Goal: Book appointment/travel/reservation

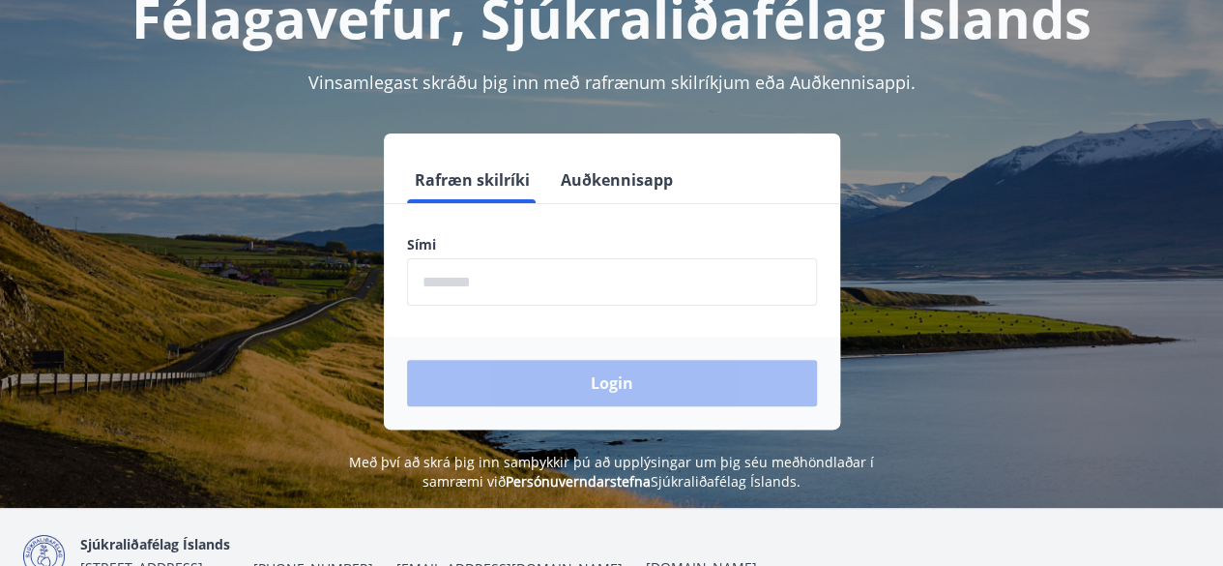
scroll to position [239, 0]
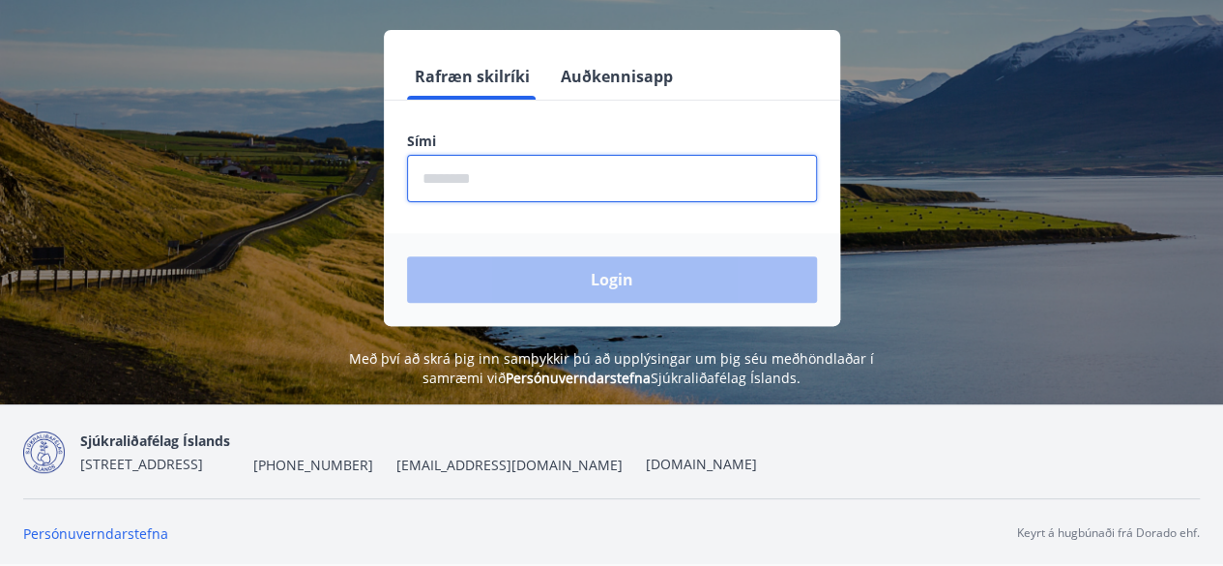
click at [495, 173] on input "phone" at bounding box center [612, 178] width 410 height 47
type input "********"
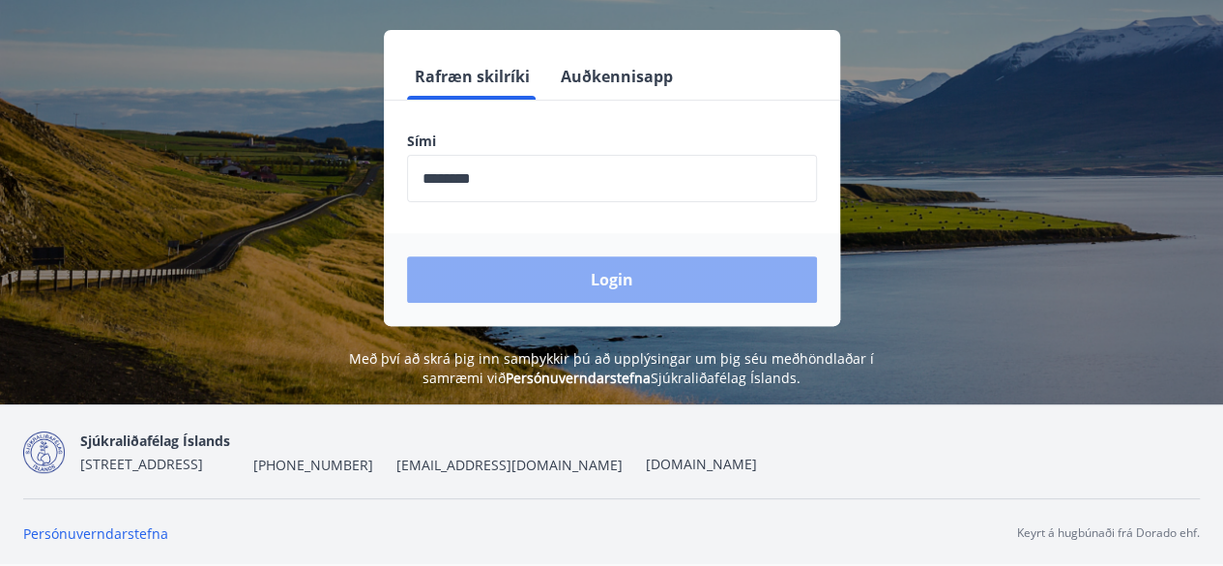
click at [584, 275] on button "Login" at bounding box center [612, 279] width 410 height 46
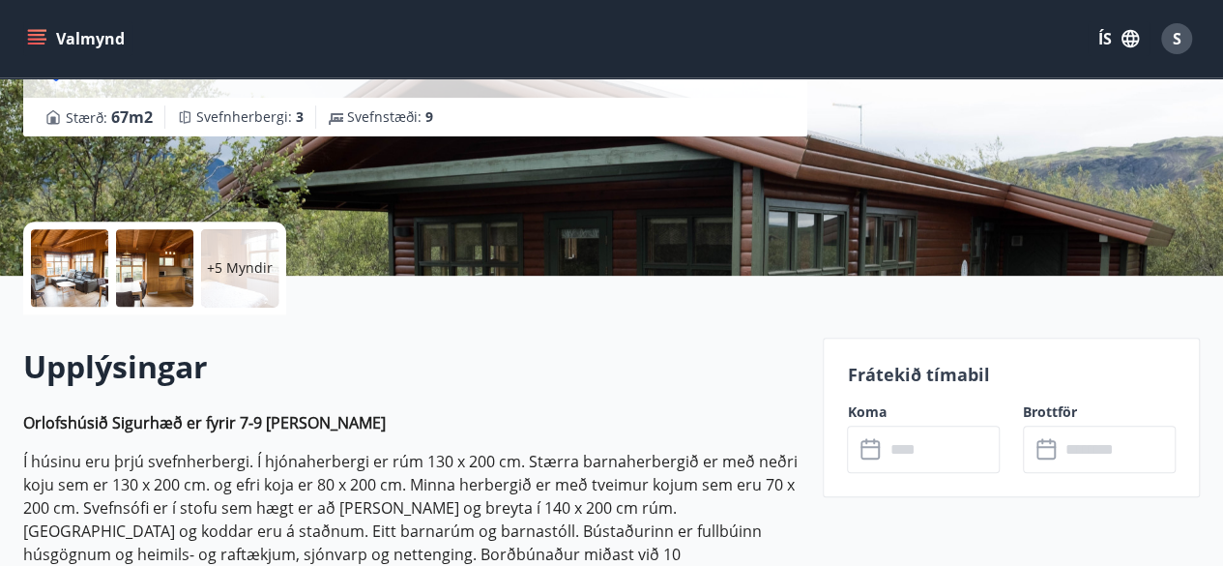
scroll to position [306, 0]
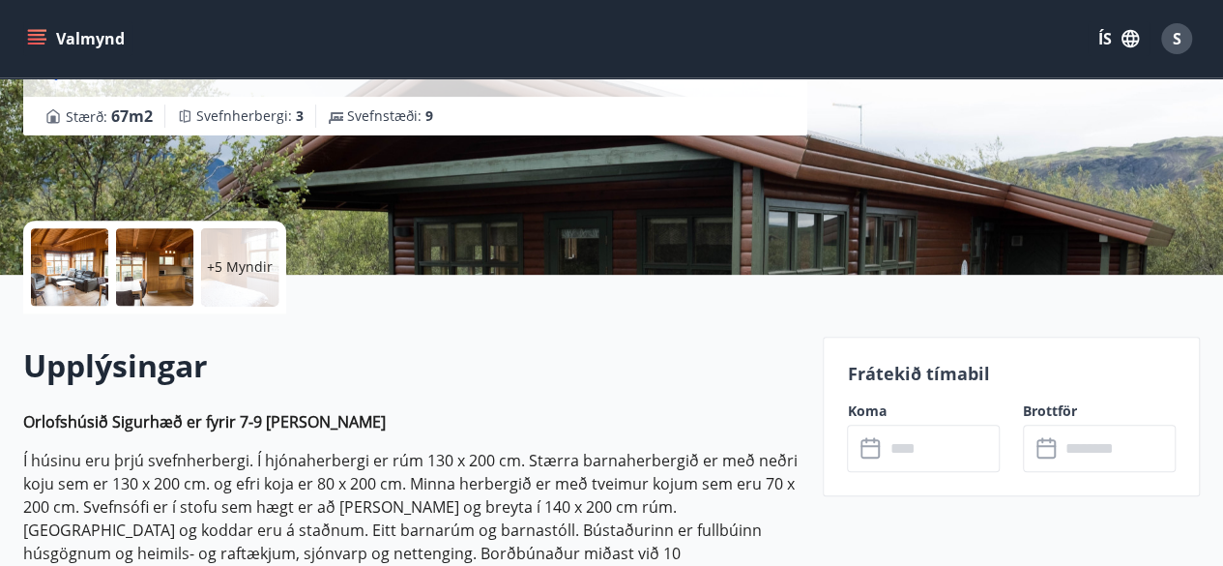
click at [89, 264] on div at bounding box center [69, 266] width 77 height 77
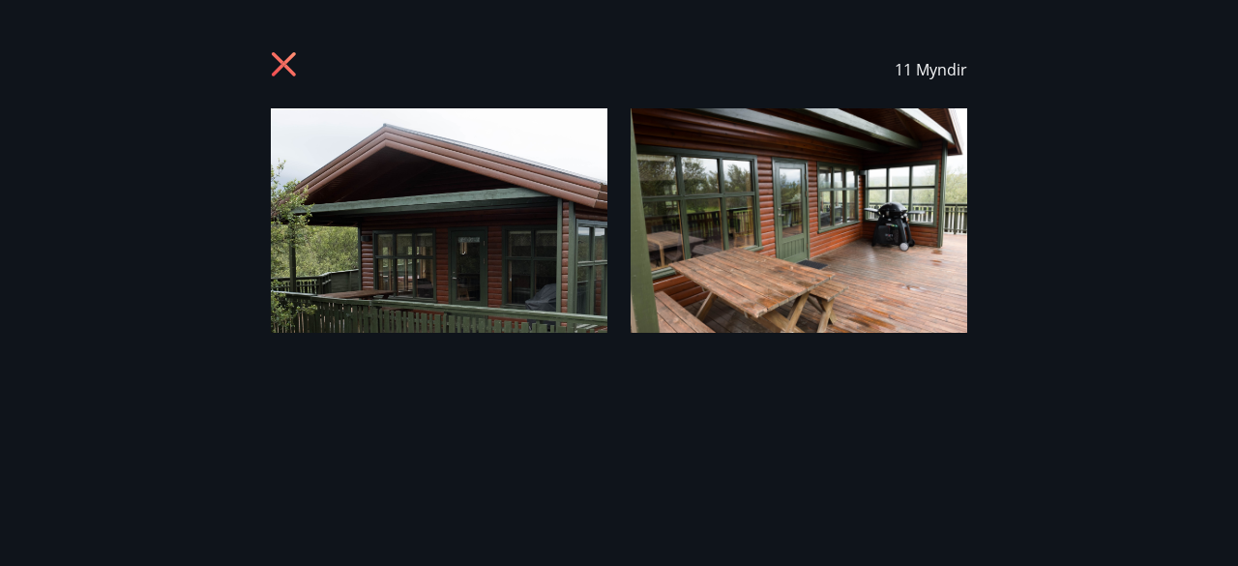
click at [286, 69] on icon at bounding box center [284, 64] width 24 height 24
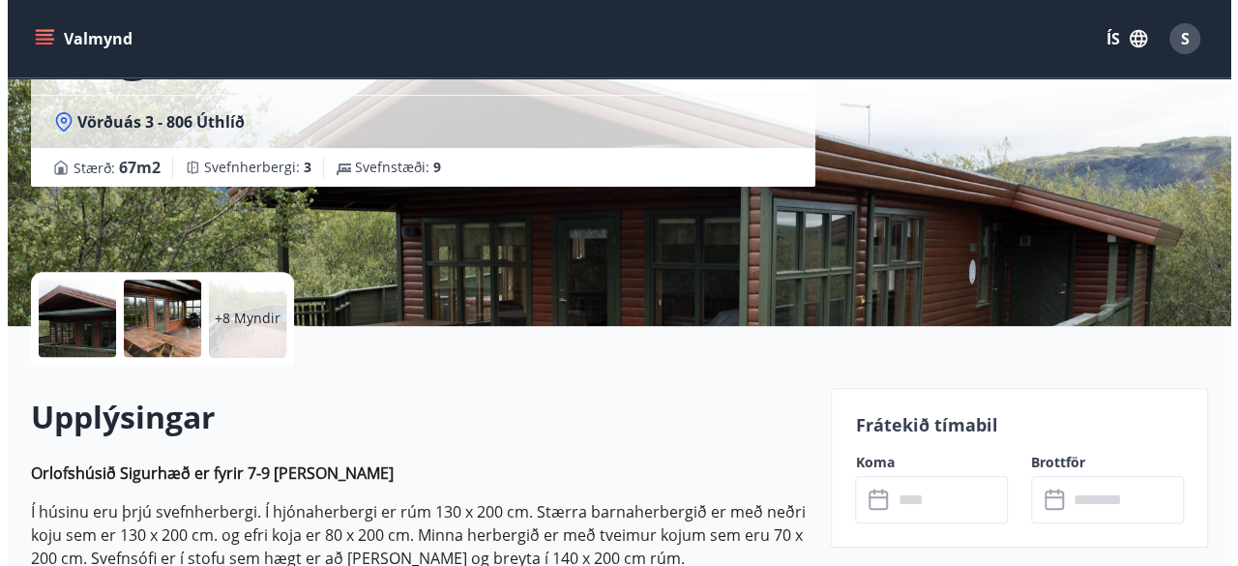
scroll to position [258, 0]
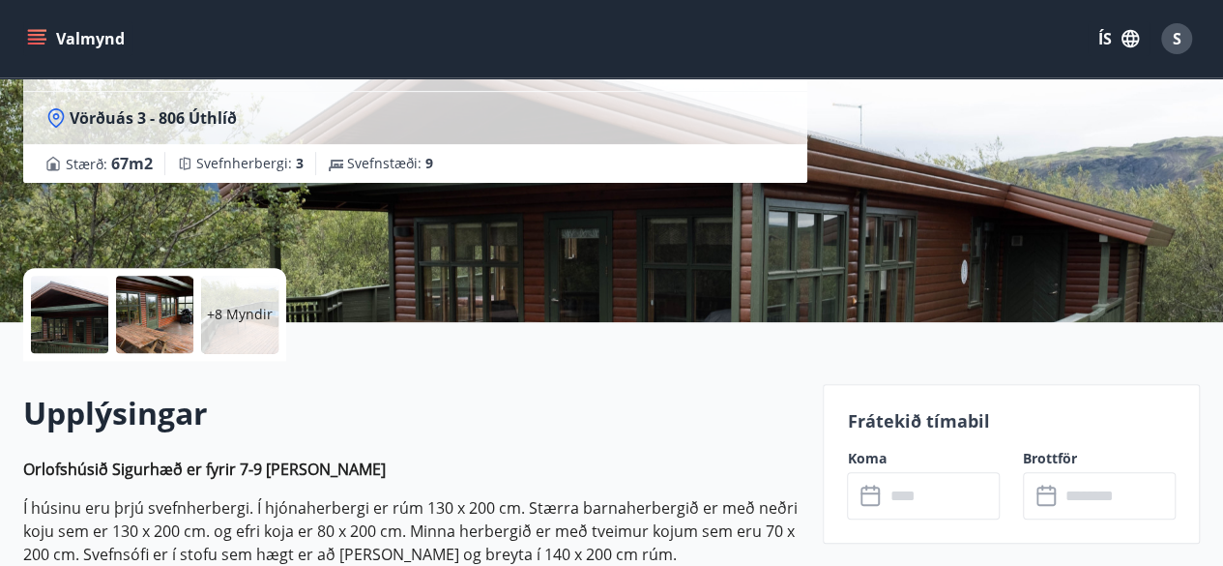
click at [141, 305] on div at bounding box center [154, 314] width 77 height 77
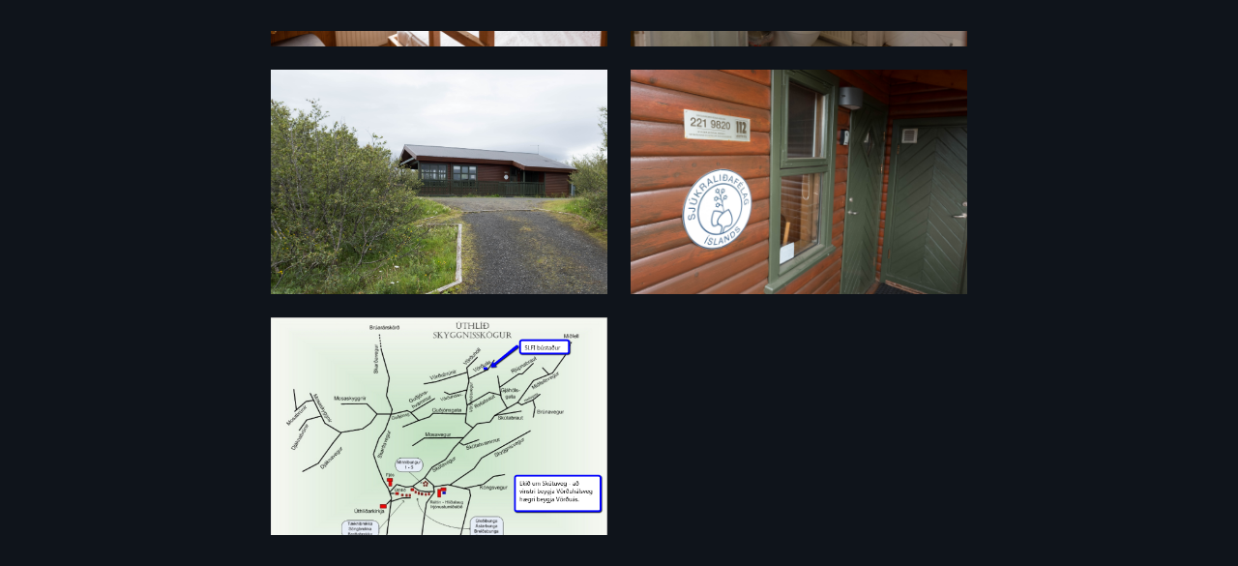
scroll to position [1061, 0]
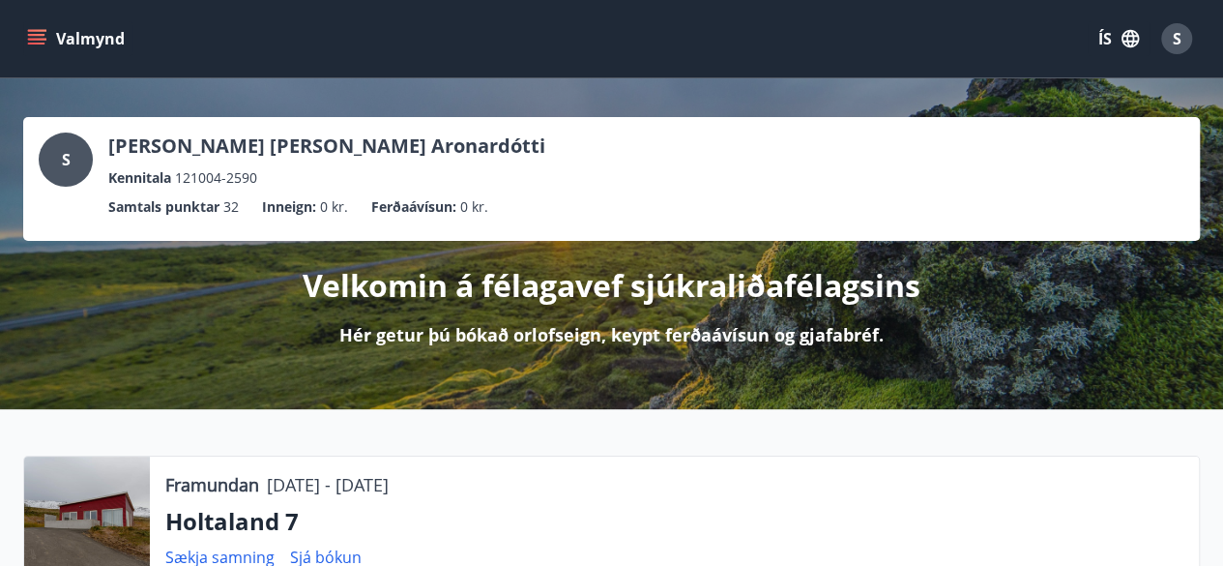
click at [35, 37] on icon "menu" at bounding box center [36, 38] width 19 height 19
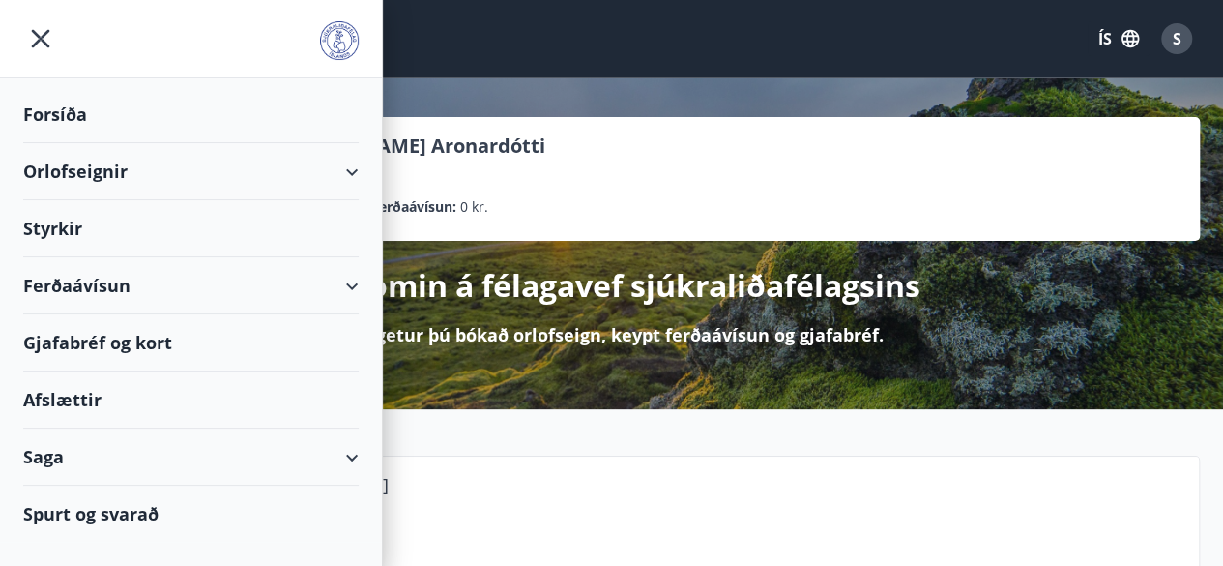
click at [354, 169] on div "Orlofseignir" at bounding box center [190, 171] width 335 height 57
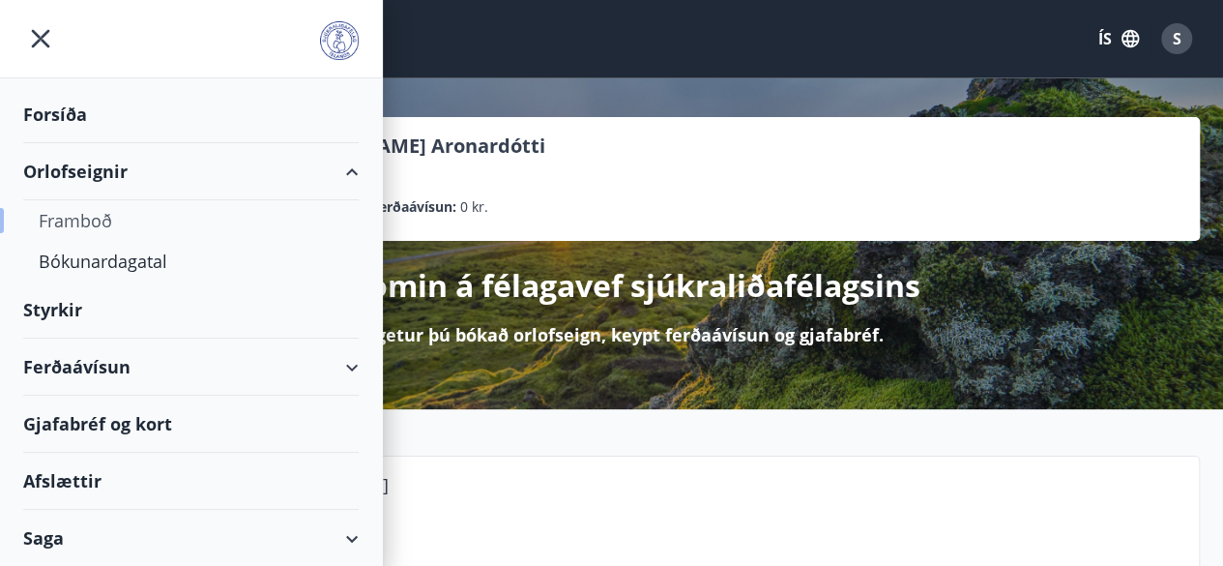
click at [87, 216] on div "Framboð" at bounding box center [191, 220] width 305 height 41
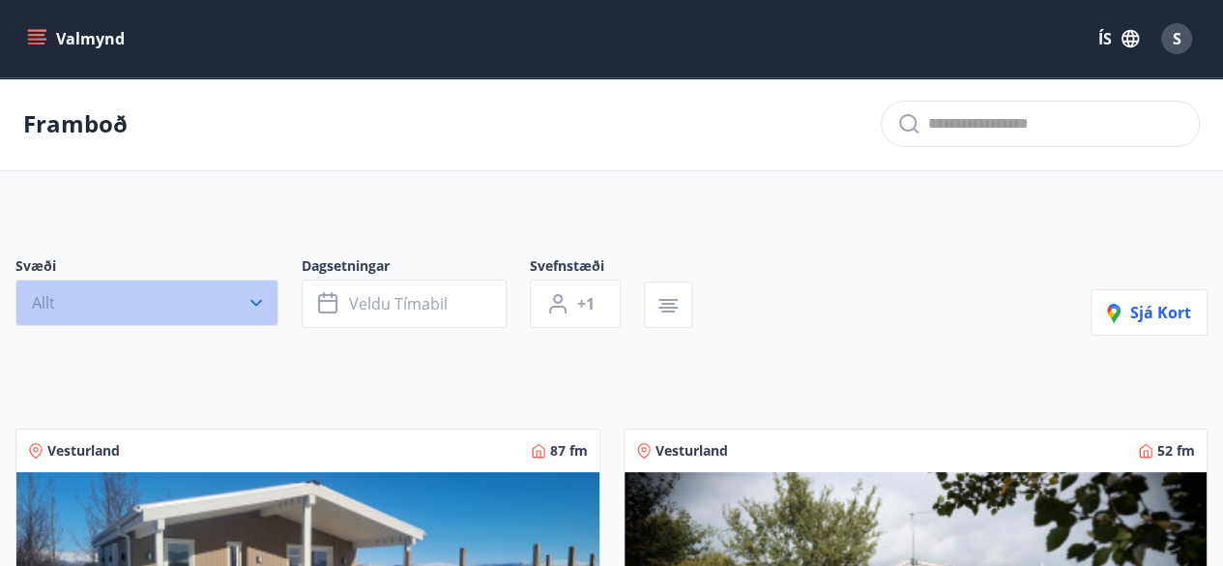
click at [189, 297] on button "Allt" at bounding box center [146, 302] width 263 height 46
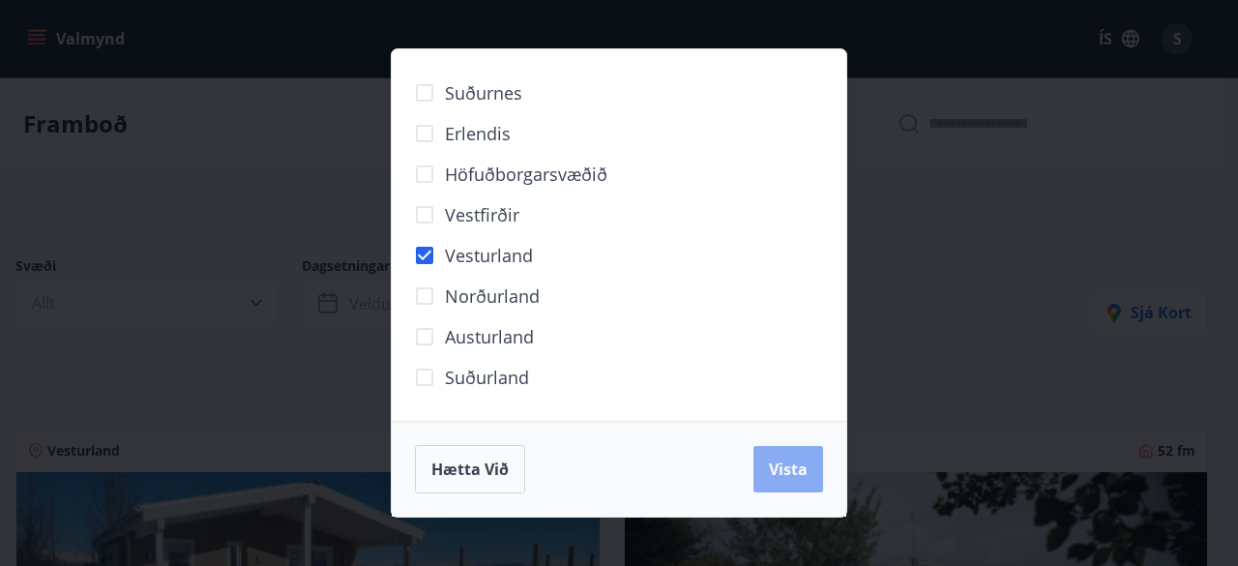
click at [795, 463] on span "Vista" at bounding box center [788, 468] width 39 height 21
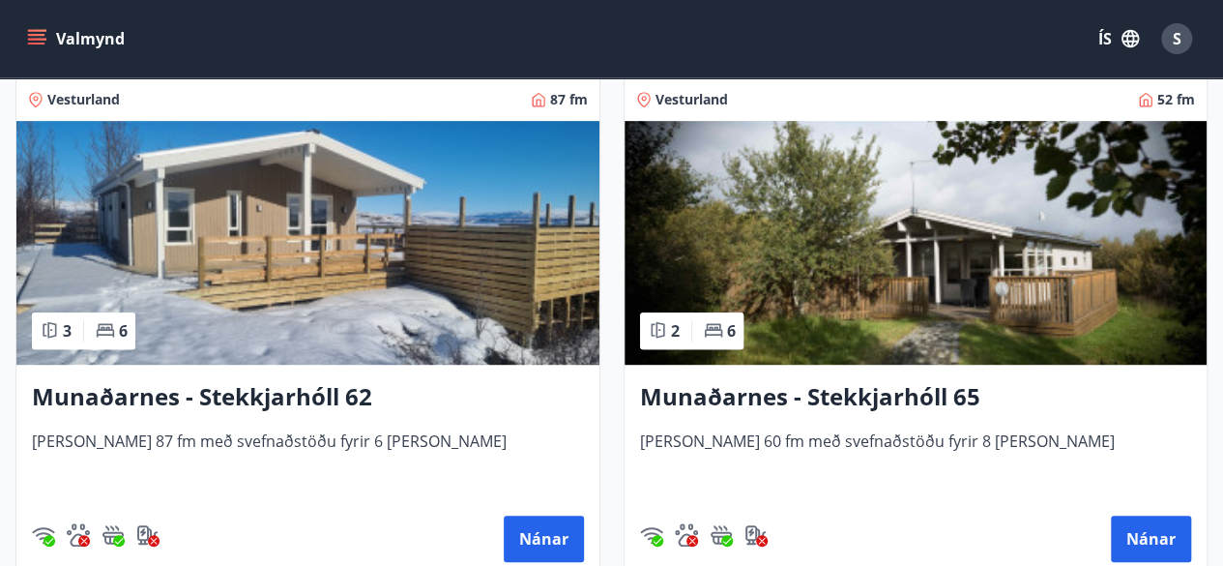
scroll to position [393, 0]
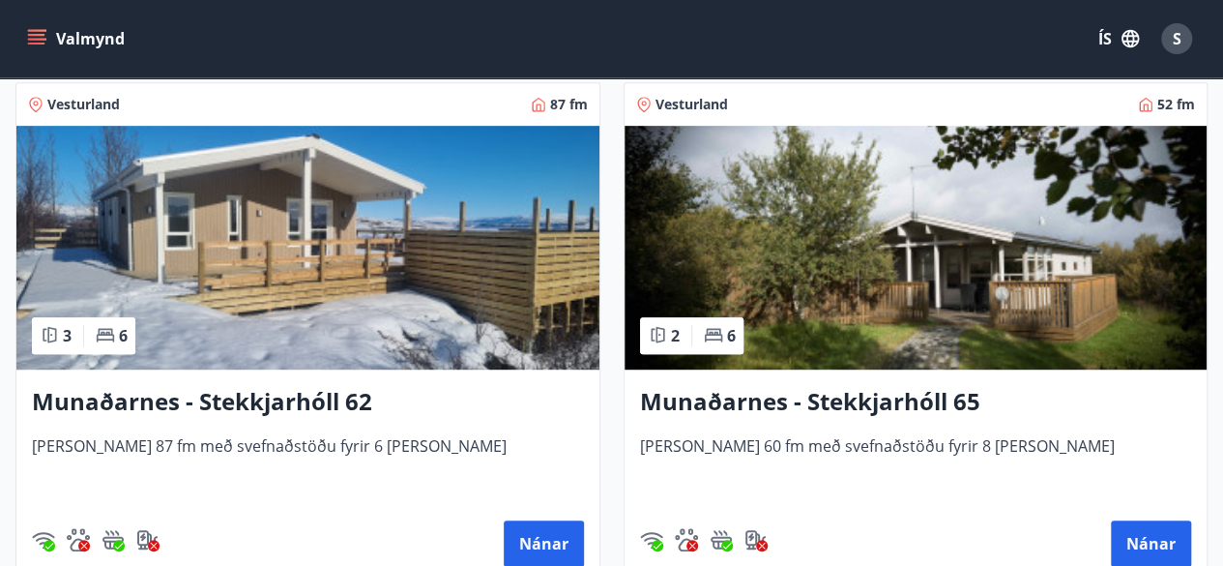
click at [797, 394] on h3 "Munaðarnes - Stekkjarhóll 65" at bounding box center [916, 402] width 552 height 35
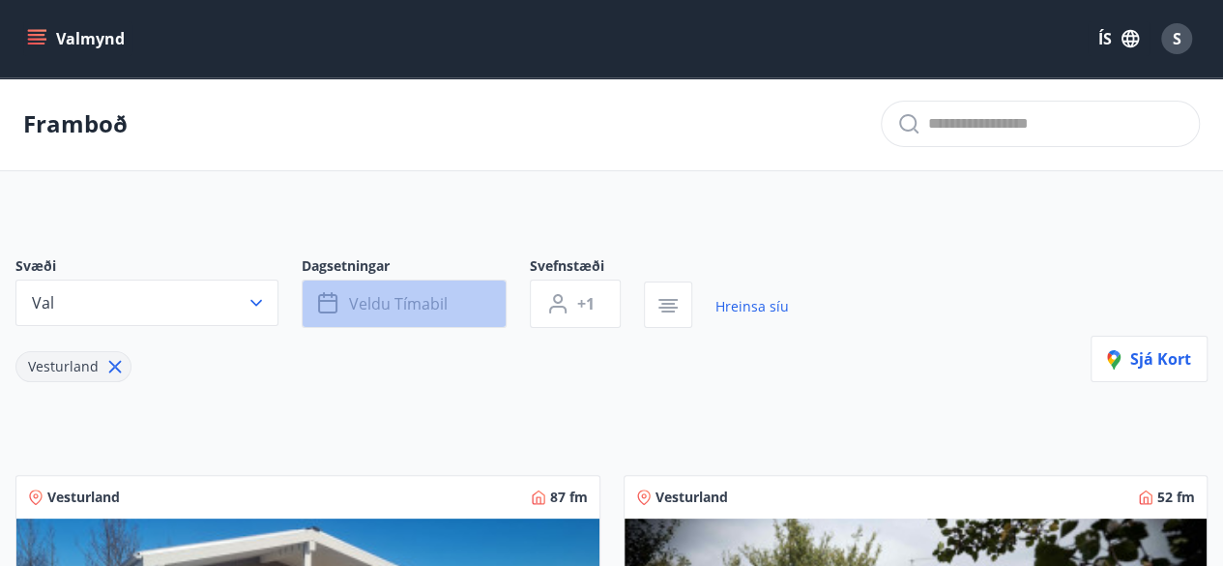
click at [389, 308] on span "Veldu tímabil" at bounding box center [398, 303] width 99 height 21
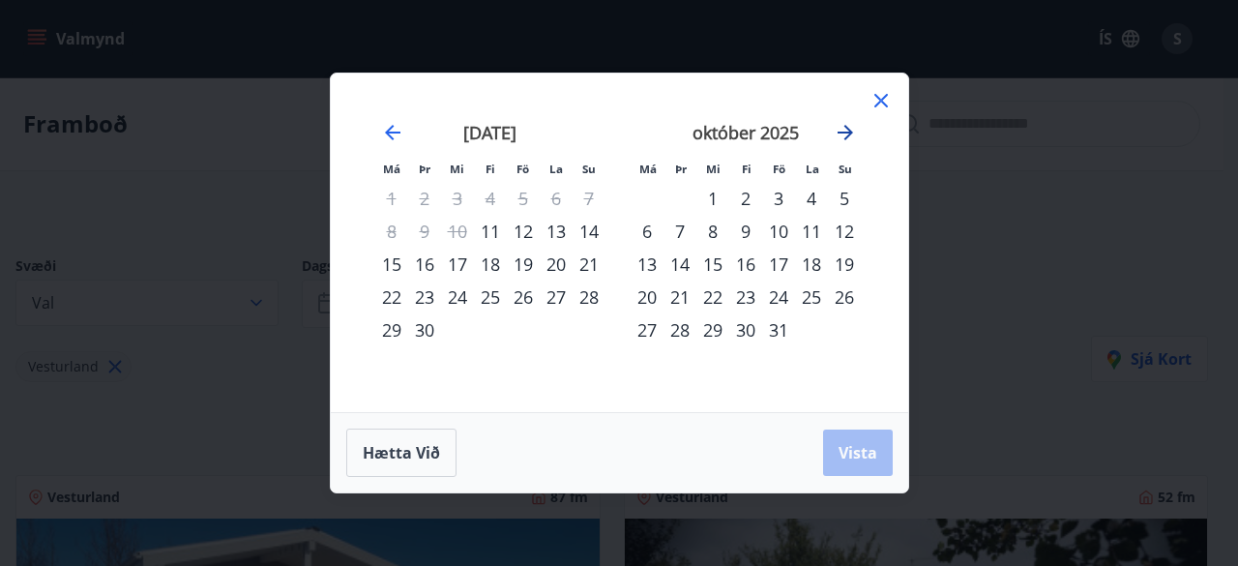
click at [845, 131] on icon "Move forward to switch to the next month." at bounding box center [844, 132] width 23 height 23
click at [781, 258] on div "14" at bounding box center [778, 264] width 33 height 33
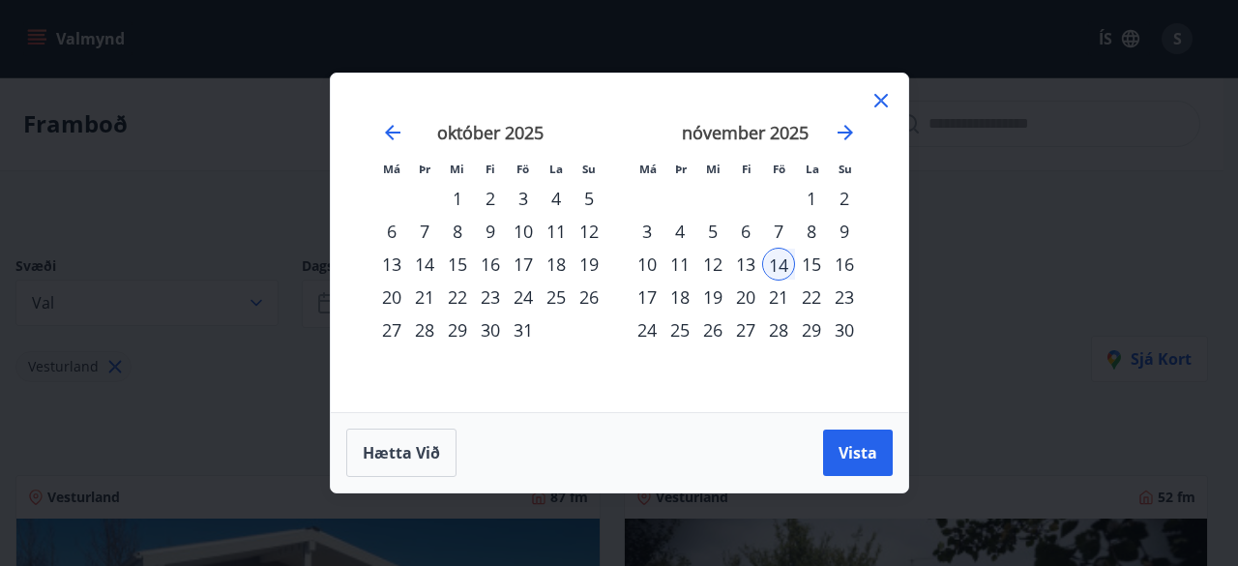
click at [857, 262] on div "16" at bounding box center [844, 264] width 33 height 33
click at [851, 455] on span "Vista" at bounding box center [857, 452] width 39 height 21
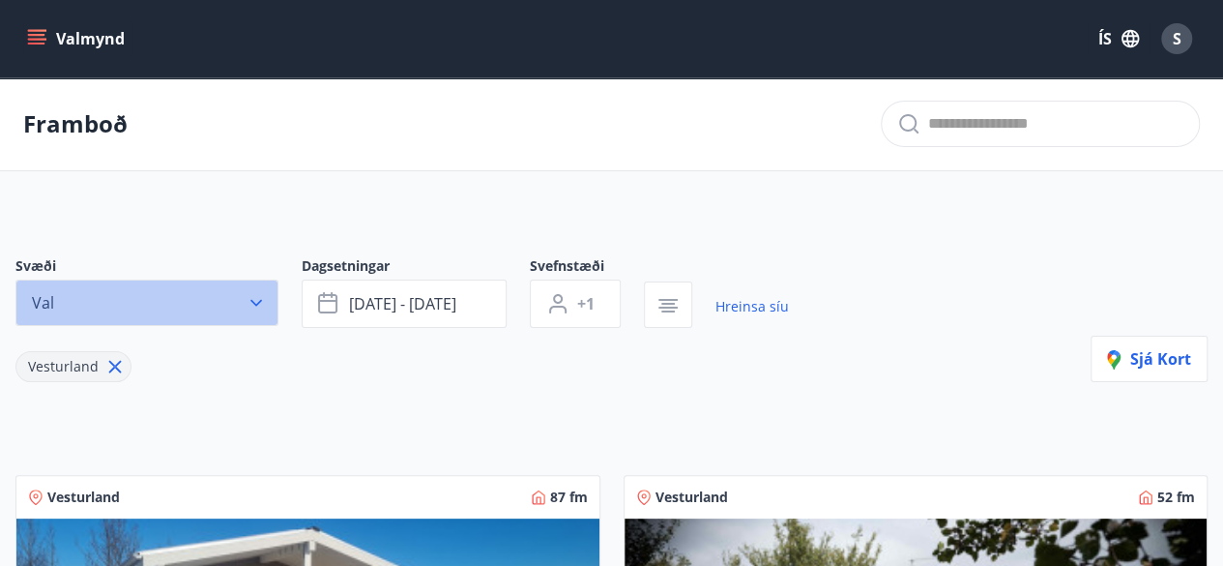
click at [254, 302] on icon "button" at bounding box center [256, 303] width 12 height 7
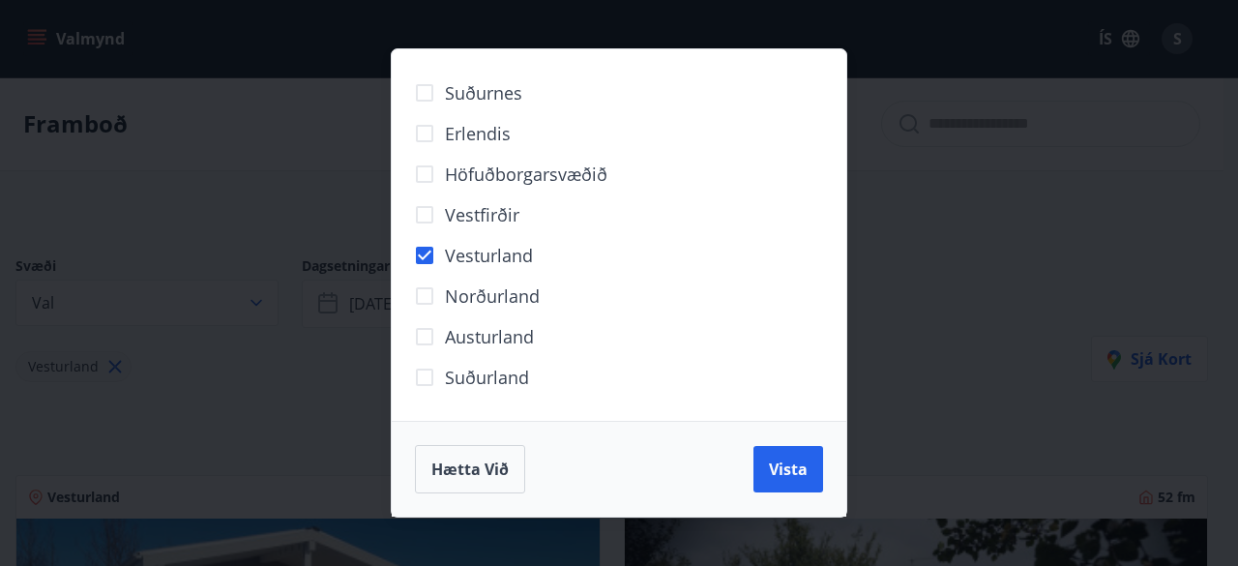
click at [244, 386] on div "Suðurnes Erlendis Höfuðborgarsvæðið Vestfirðir Vesturland Norðurland Austurland…" at bounding box center [619, 283] width 1238 height 566
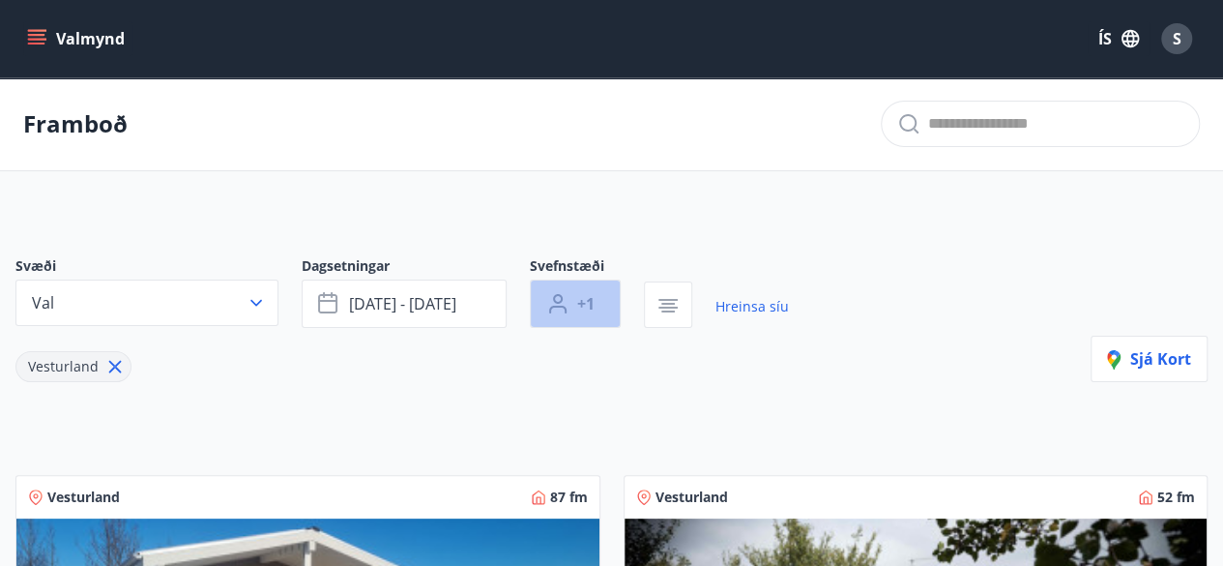
click at [584, 305] on span "+1" at bounding box center [585, 303] width 17 height 21
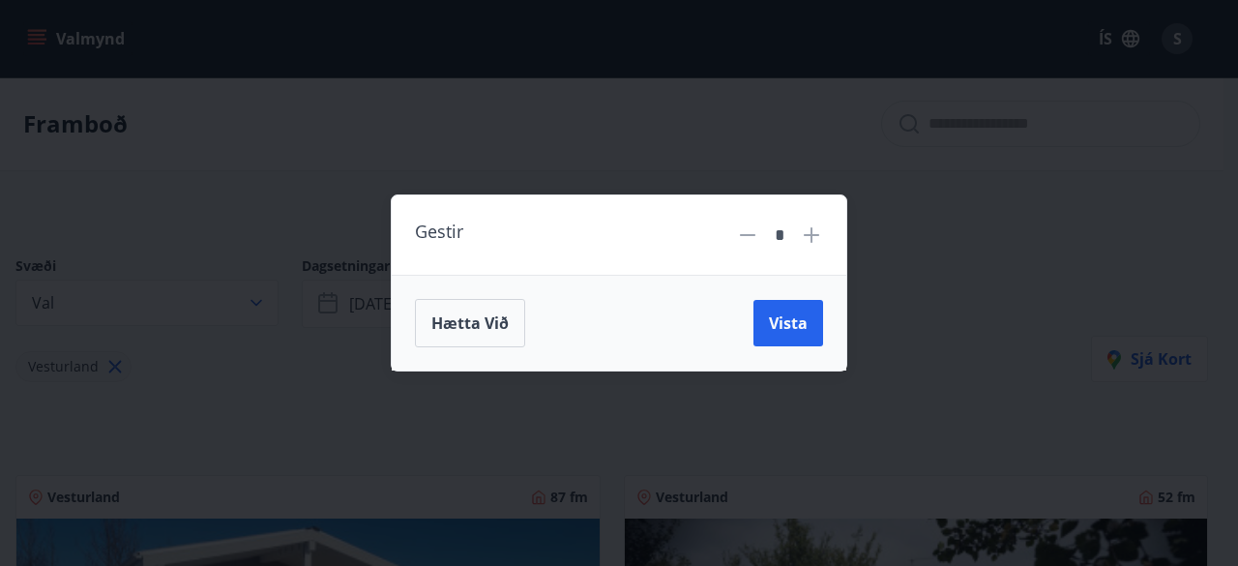
click at [817, 234] on icon at bounding box center [811, 234] width 23 height 23
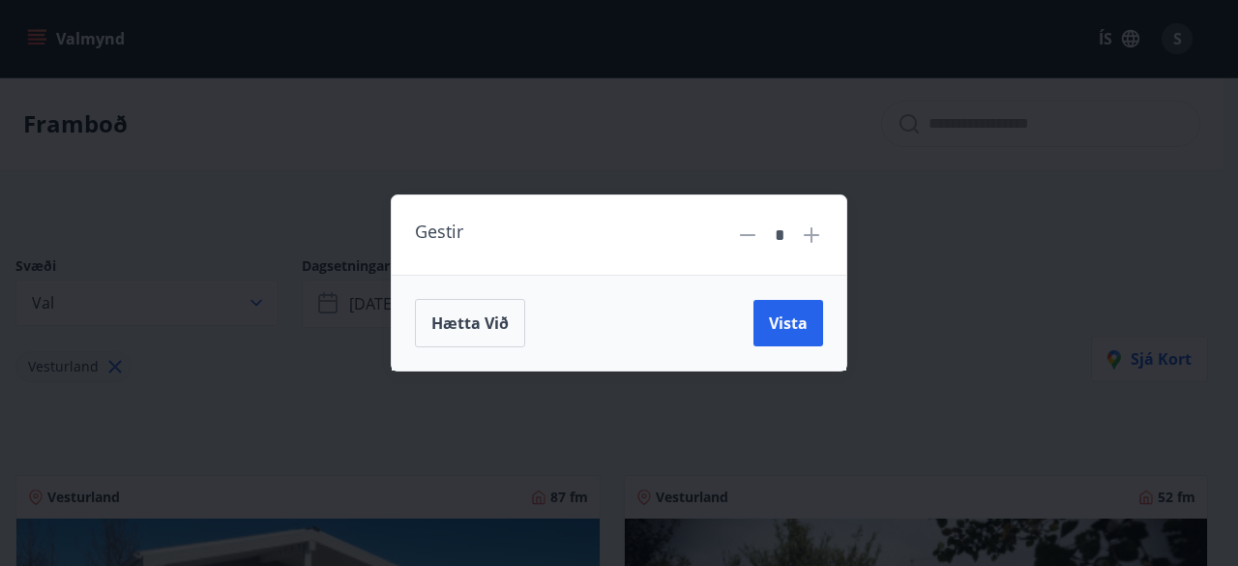
click at [817, 234] on icon at bounding box center [811, 234] width 23 height 23
type input "*"
click at [795, 311] on button "Vista" at bounding box center [788, 323] width 70 height 46
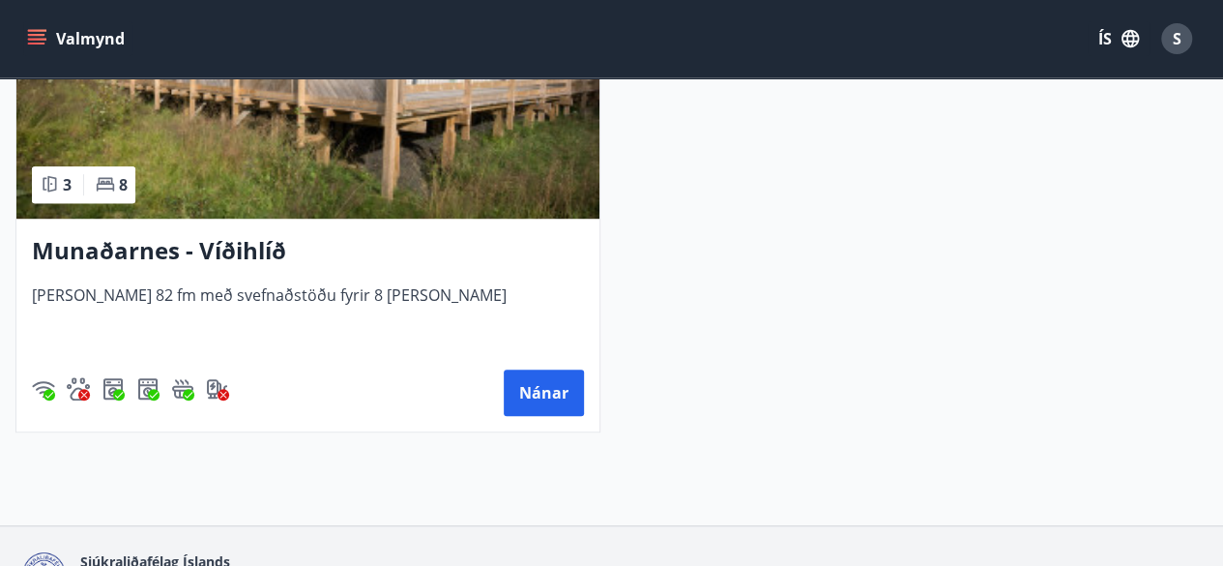
scroll to position [545, 0]
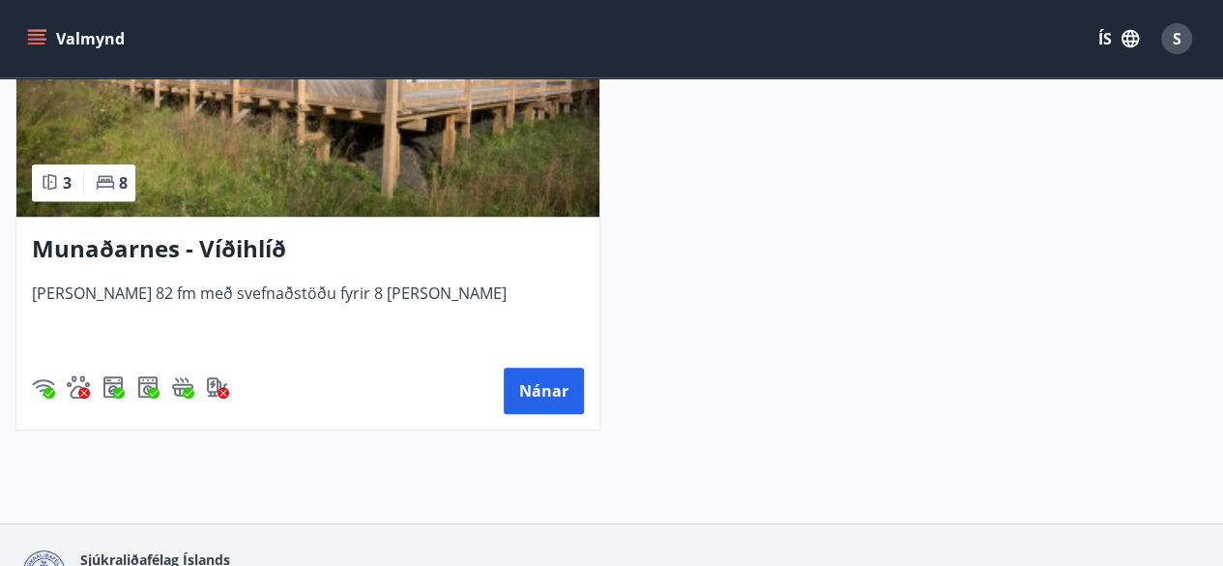
click at [250, 123] on img at bounding box center [307, 95] width 583 height 244
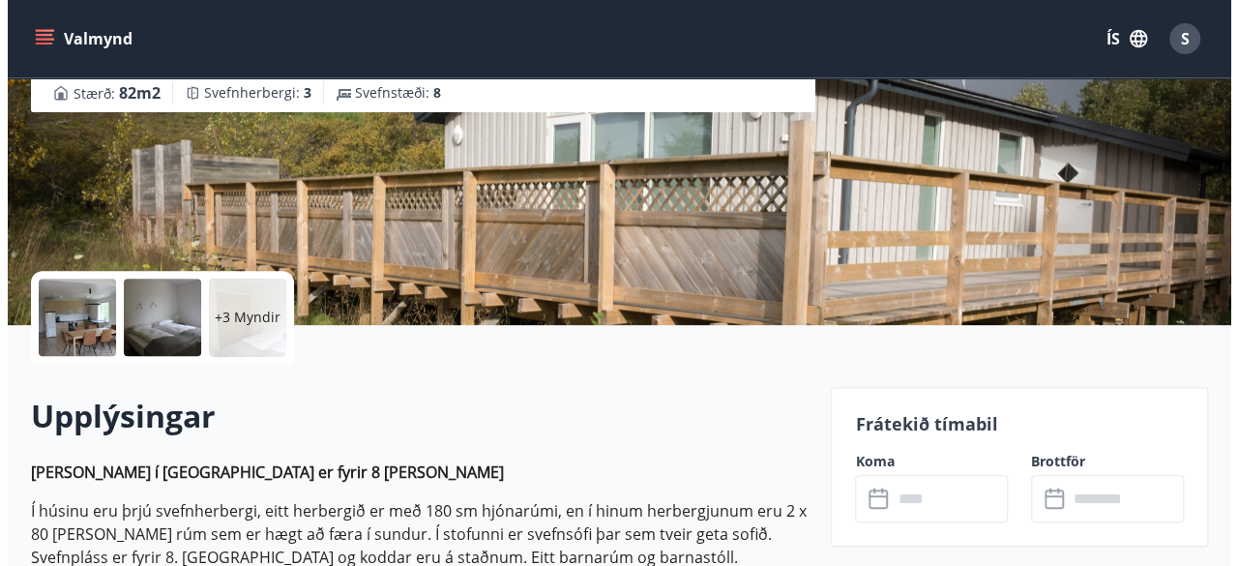
scroll to position [253, 0]
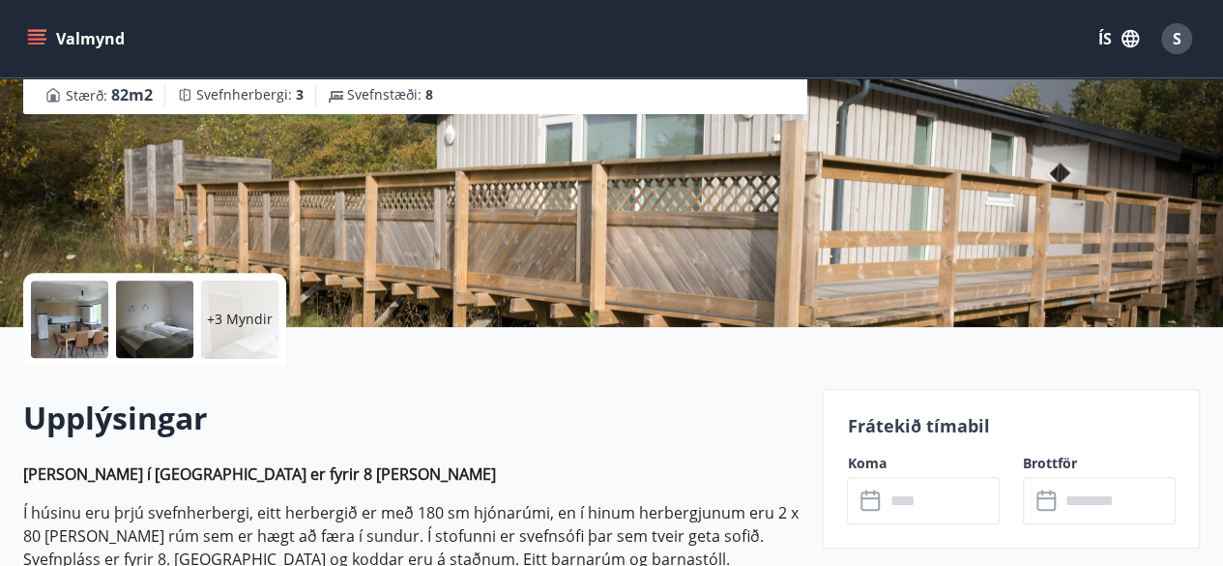
click at [66, 312] on div at bounding box center [69, 318] width 77 height 77
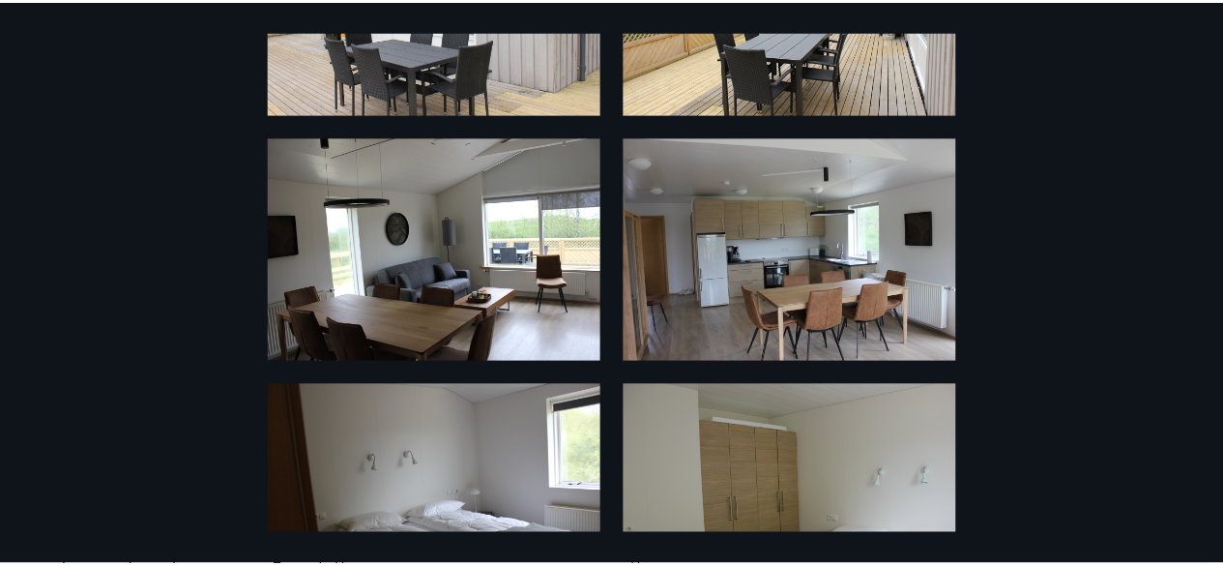
scroll to position [0, 0]
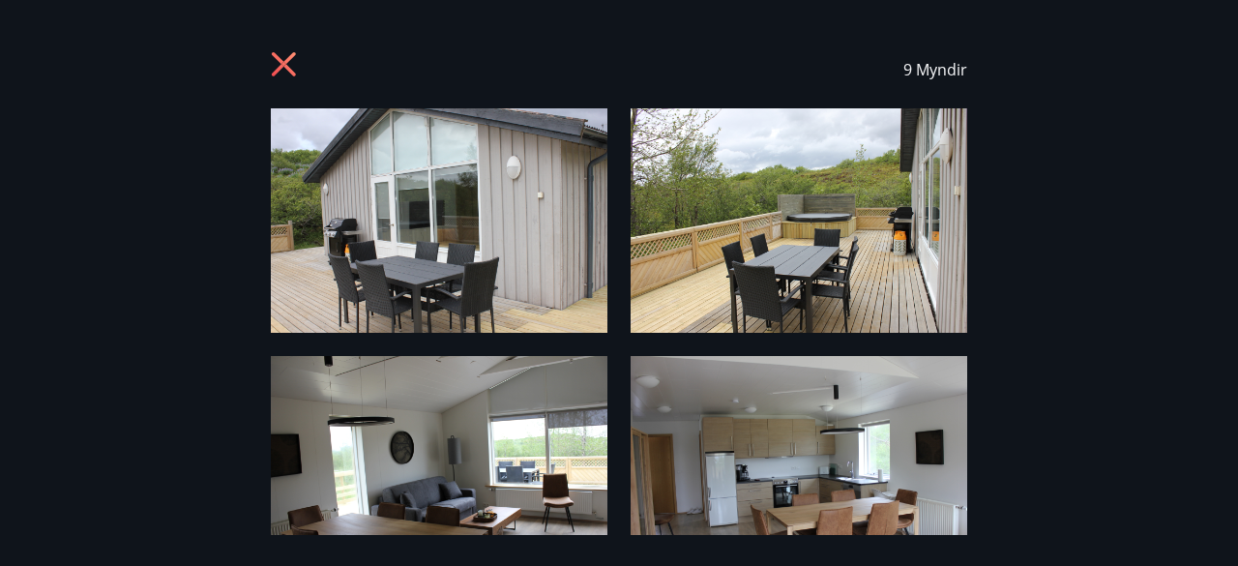
click at [292, 64] on icon at bounding box center [286, 66] width 31 height 31
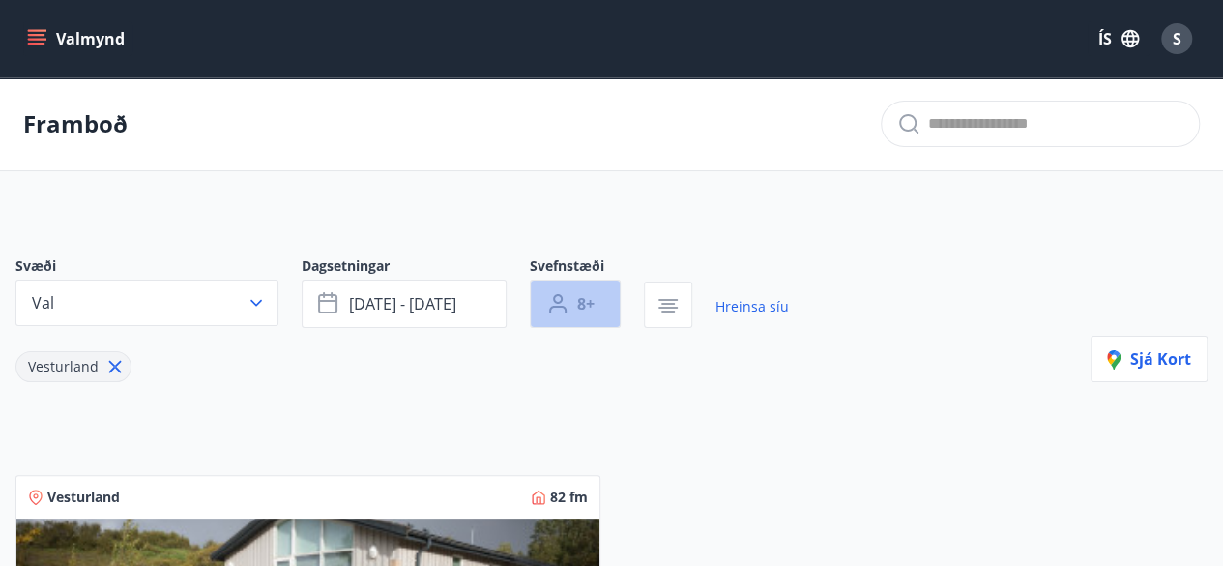
click at [566, 306] on icon "button" at bounding box center [557, 303] width 23 height 23
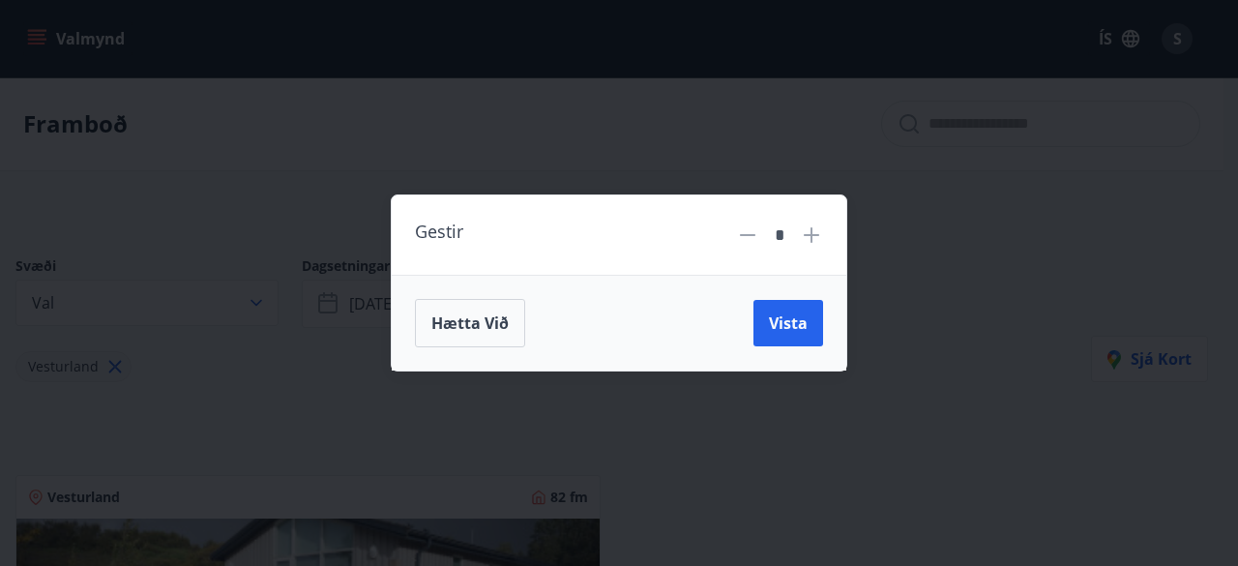
click at [740, 235] on icon at bounding box center [747, 234] width 23 height 23
type input "*"
click at [773, 316] on span "Vista" at bounding box center [788, 322] width 39 height 21
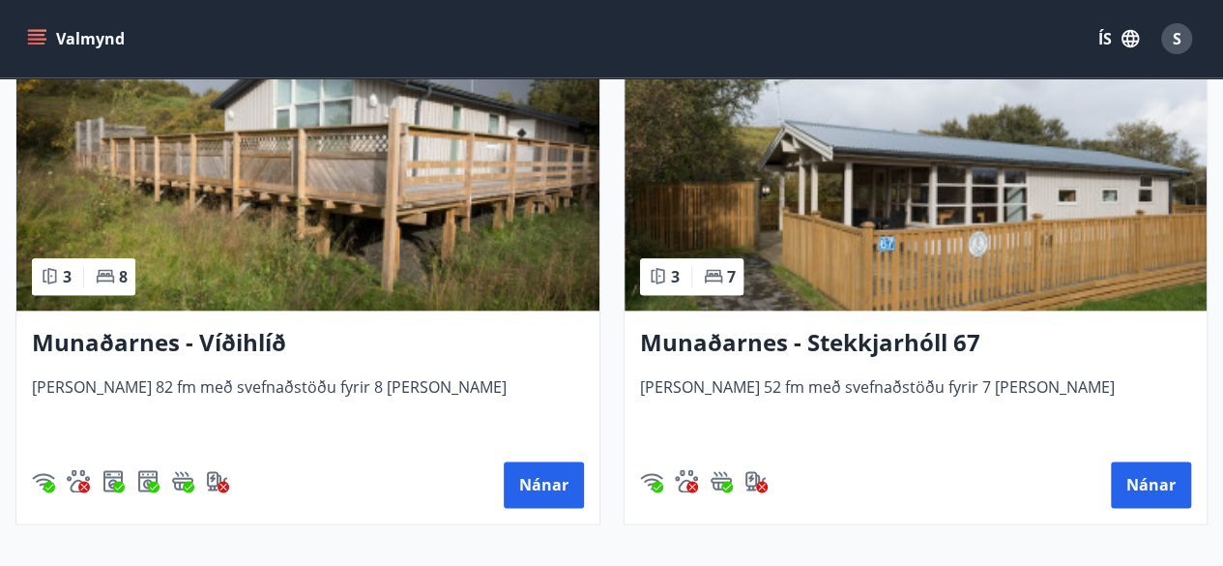
scroll to position [977, 0]
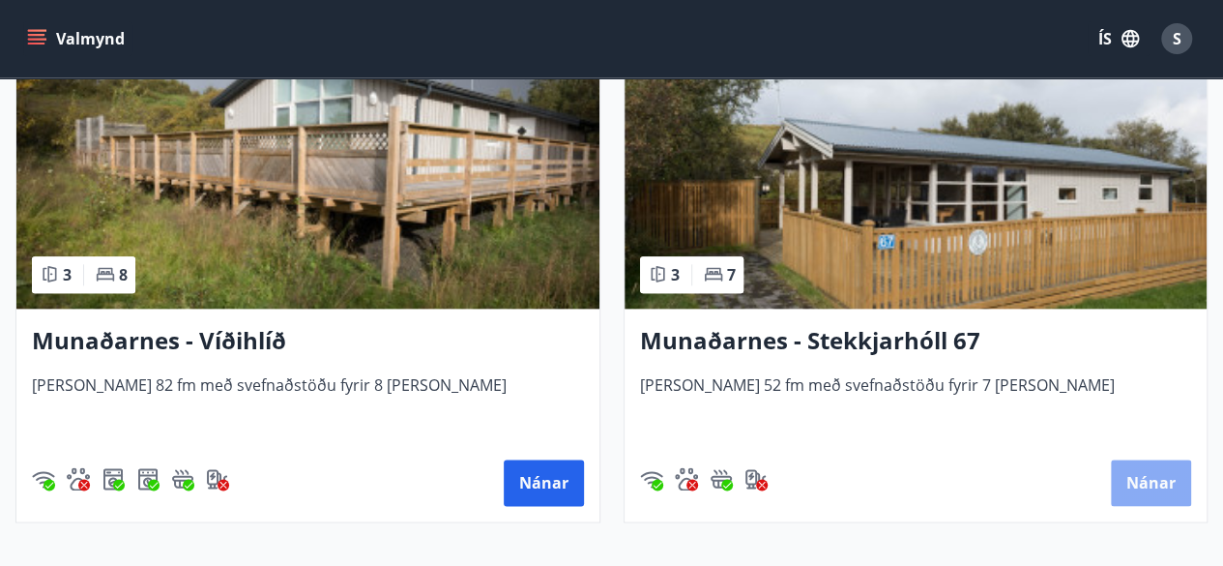
click at [1152, 483] on button "Nánar" at bounding box center [1151, 482] width 80 height 46
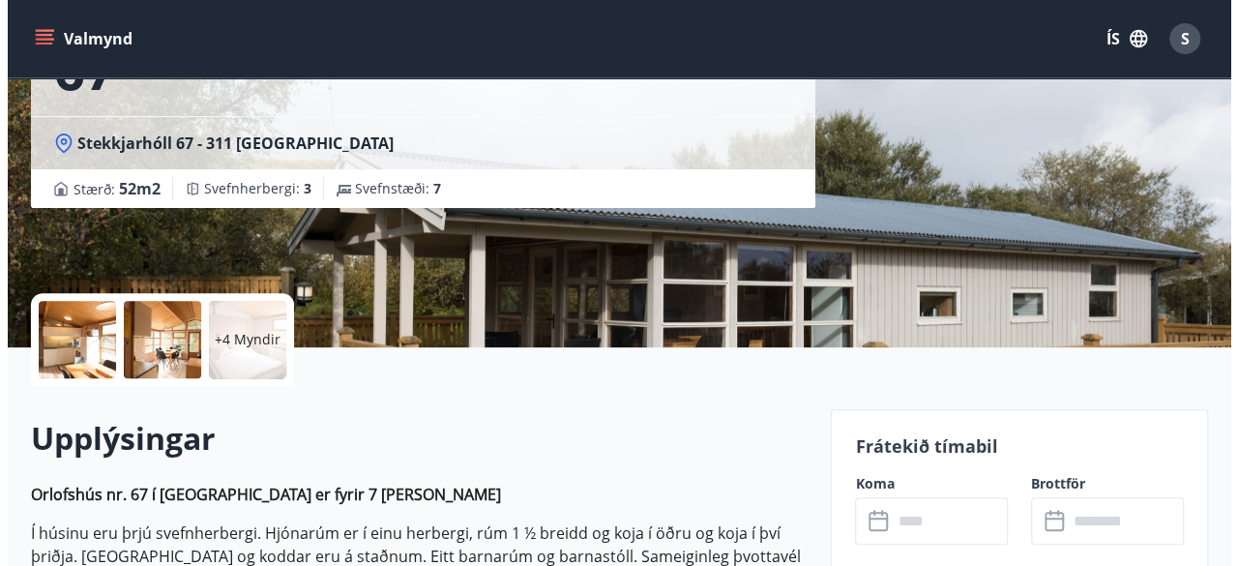
scroll to position [335, 0]
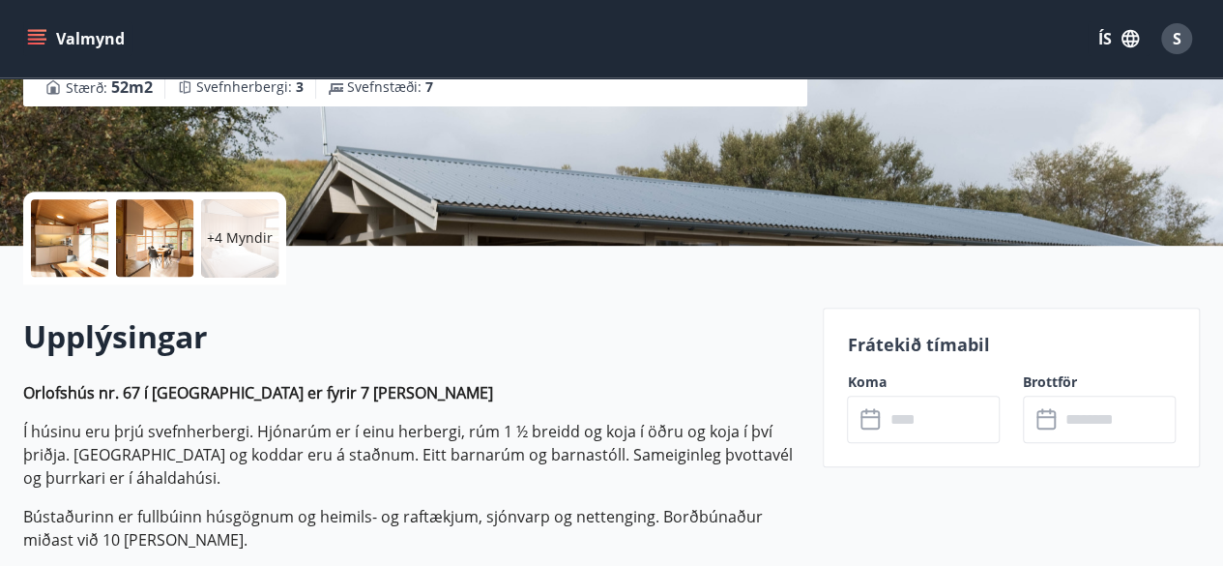
click at [60, 242] on div at bounding box center [69, 237] width 77 height 77
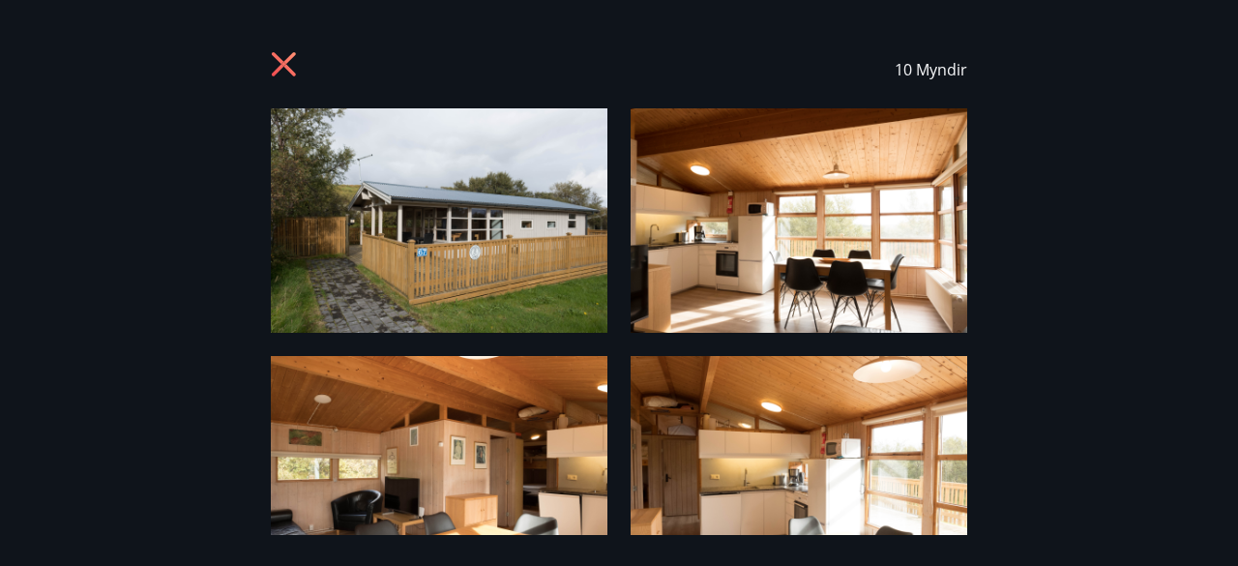
click at [751, 206] on img at bounding box center [798, 220] width 336 height 224
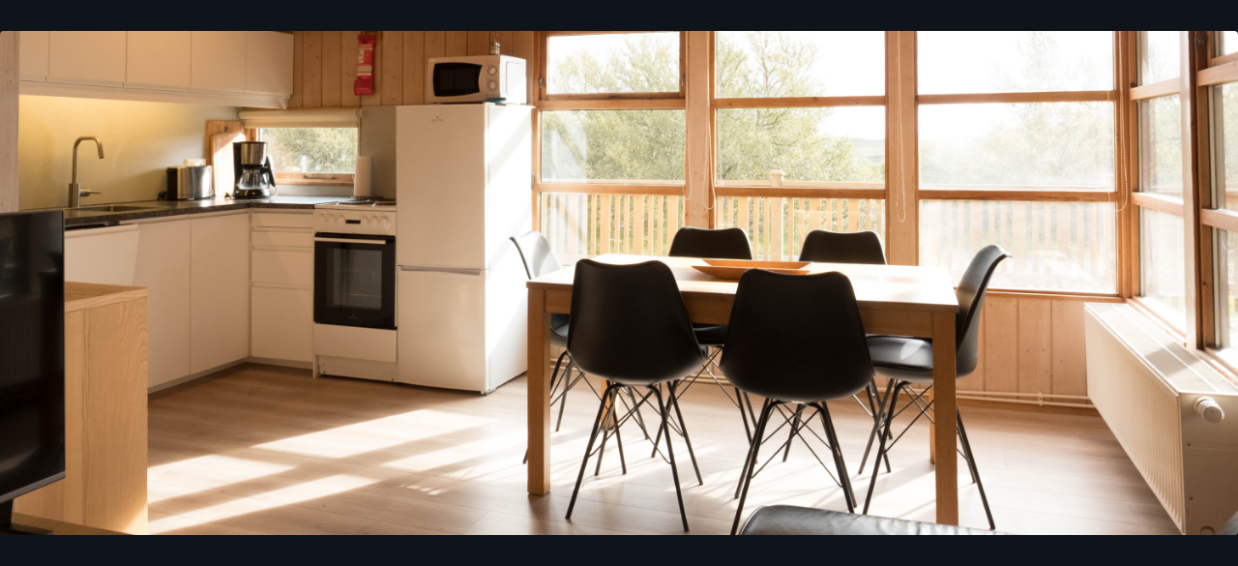
scroll to position [0, 0]
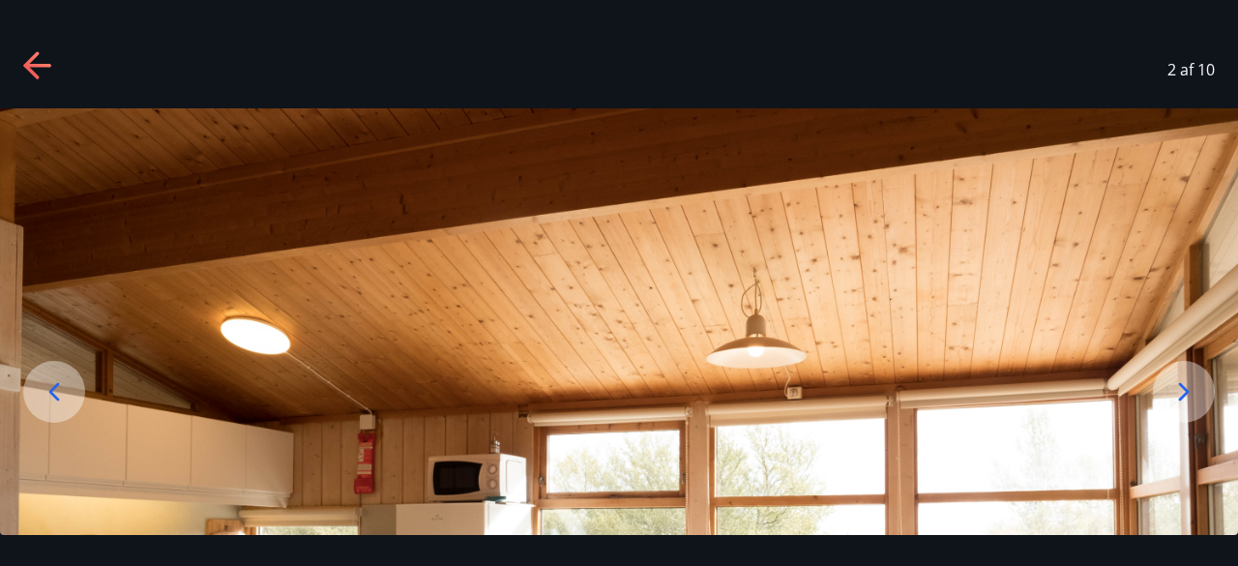
click at [1182, 380] on icon at bounding box center [1183, 391] width 31 height 31
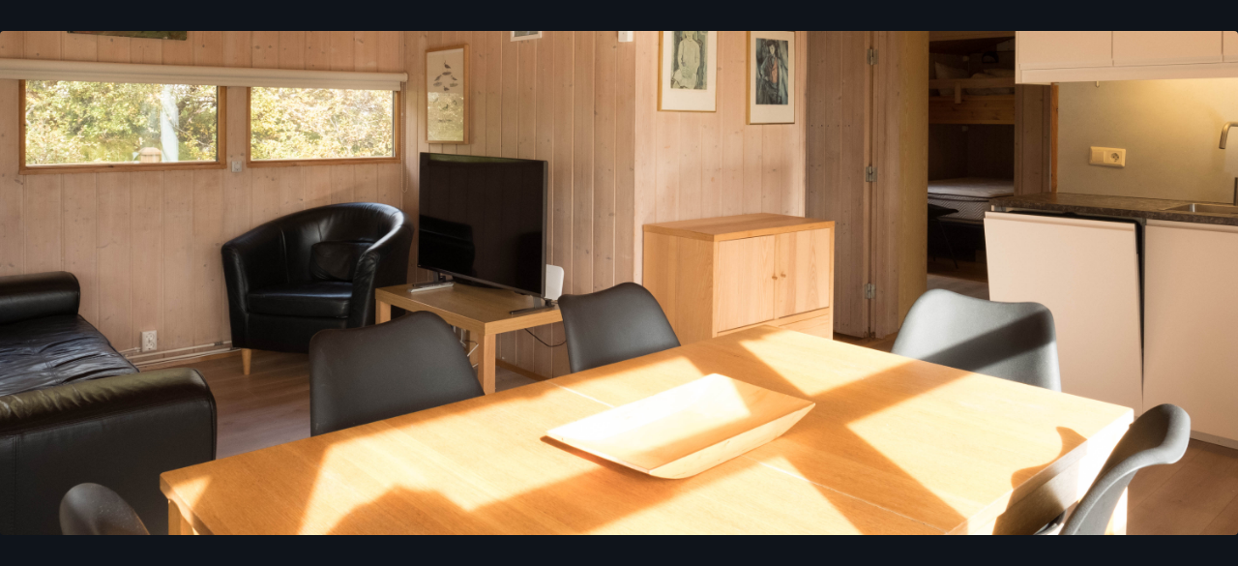
scroll to position [275, 0]
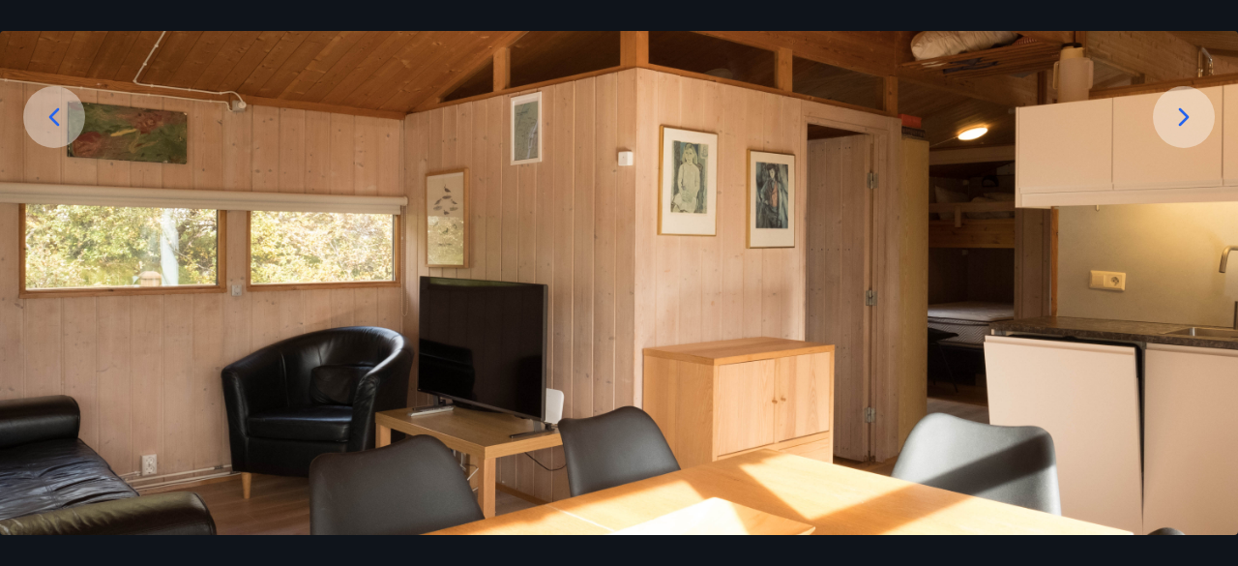
click at [1181, 119] on icon at bounding box center [1183, 117] width 31 height 31
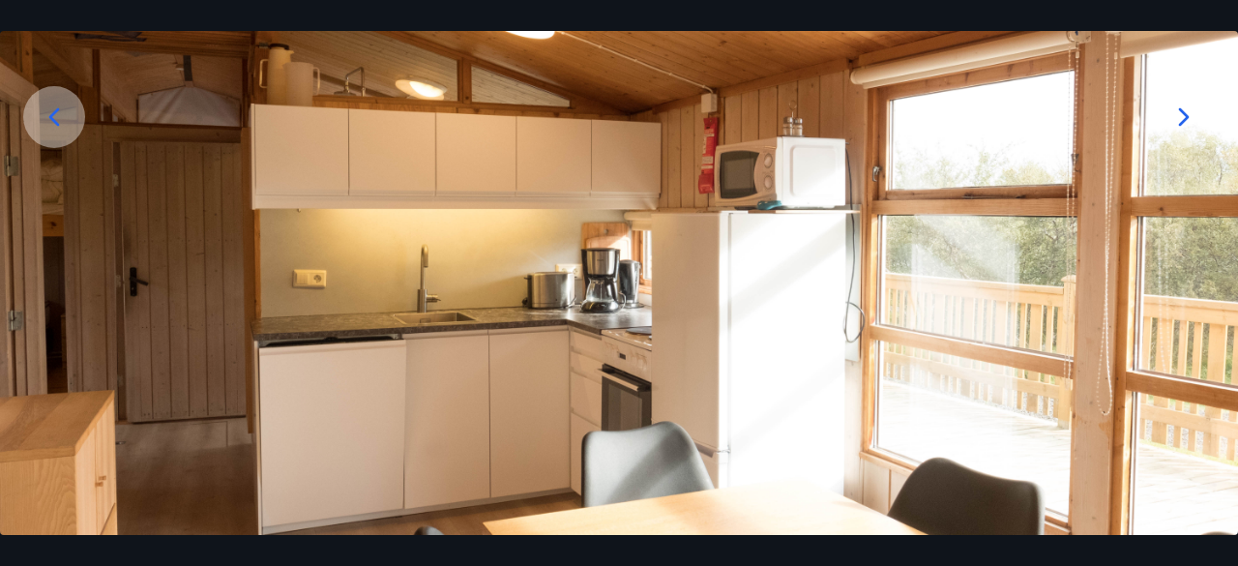
click at [1181, 119] on icon at bounding box center [1183, 117] width 31 height 31
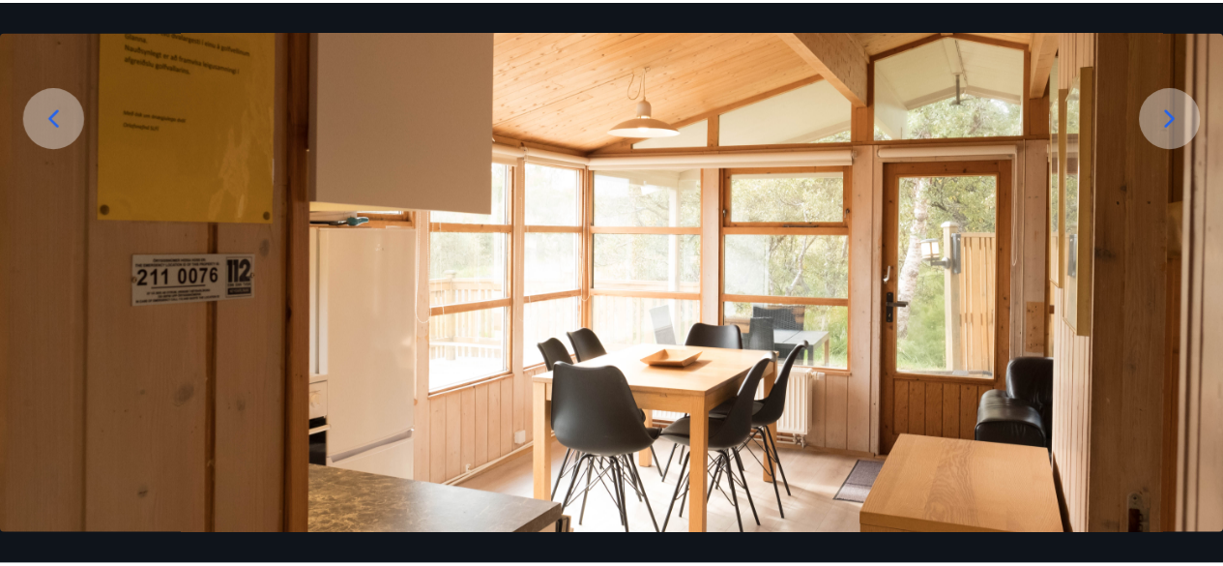
scroll to position [0, 0]
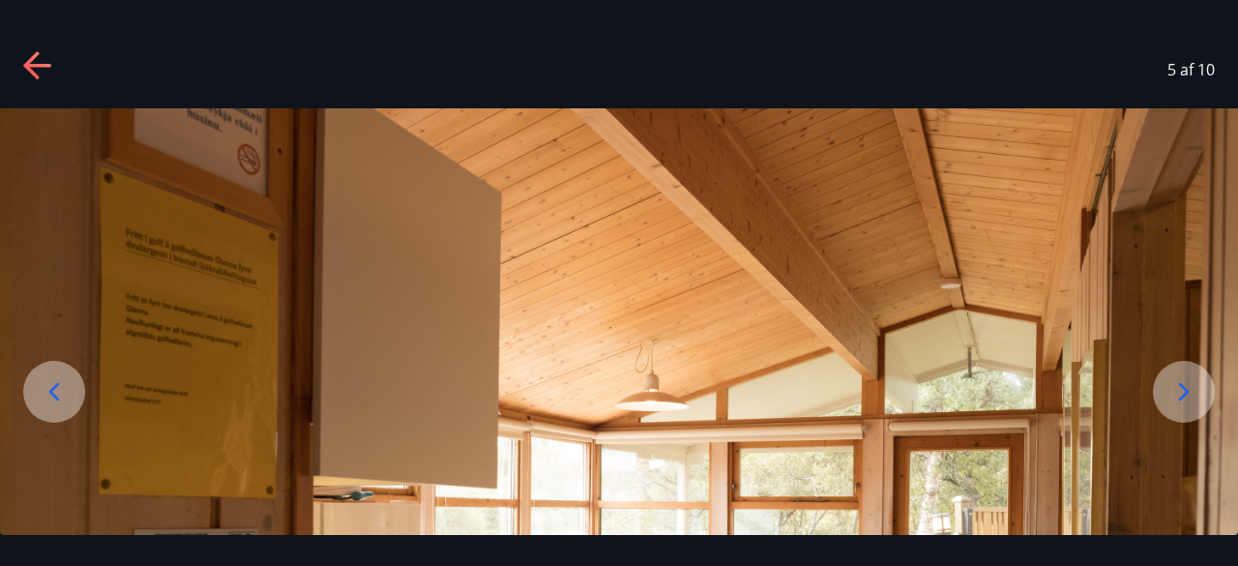
click at [33, 59] on icon at bounding box center [30, 64] width 15 height 27
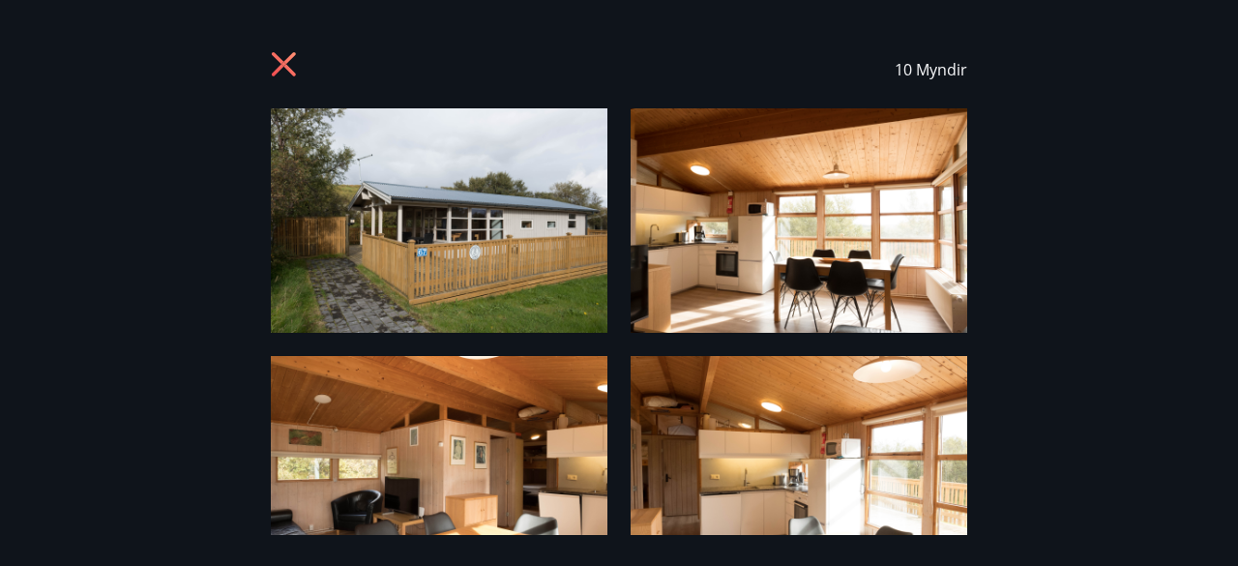
click at [280, 62] on icon at bounding box center [284, 64] width 24 height 24
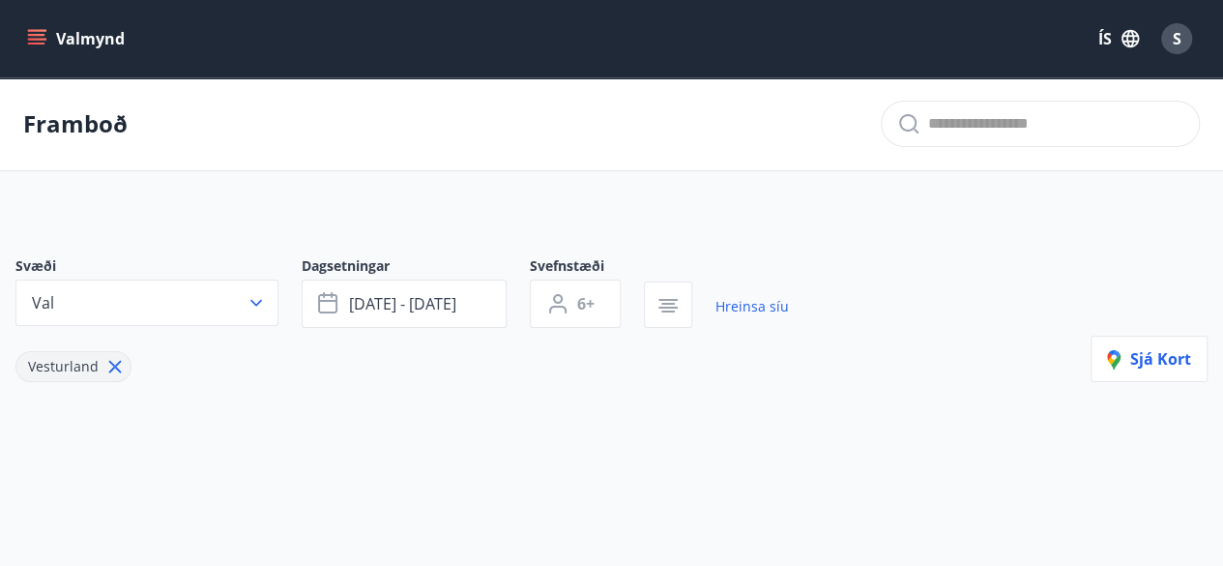
type input "*"
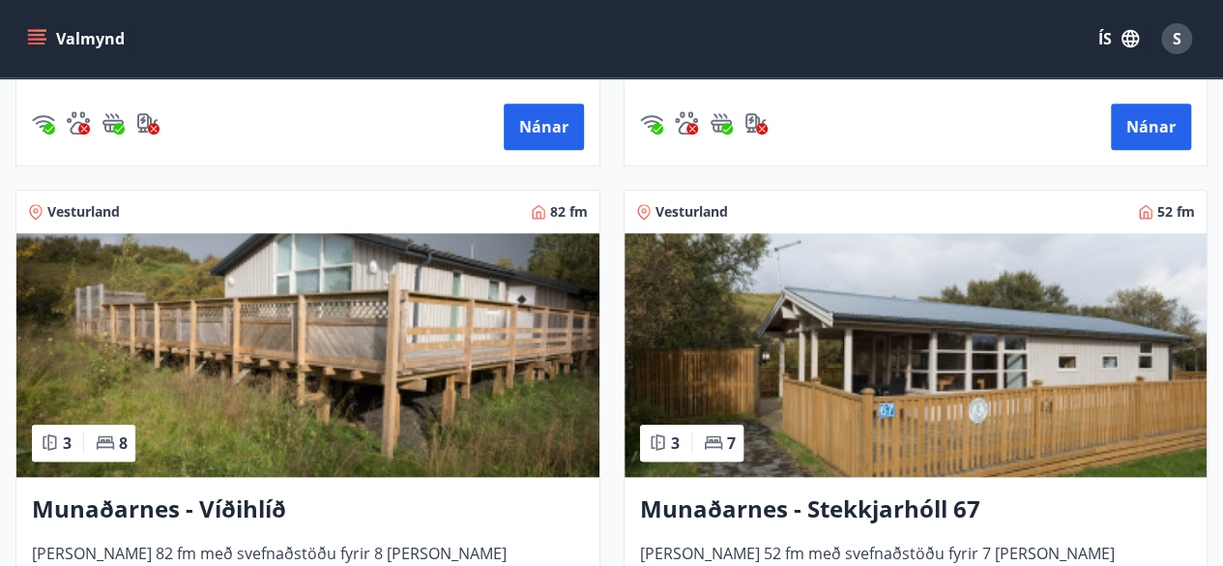
scroll to position [874, 0]
